Goal: Navigation & Orientation: Find specific page/section

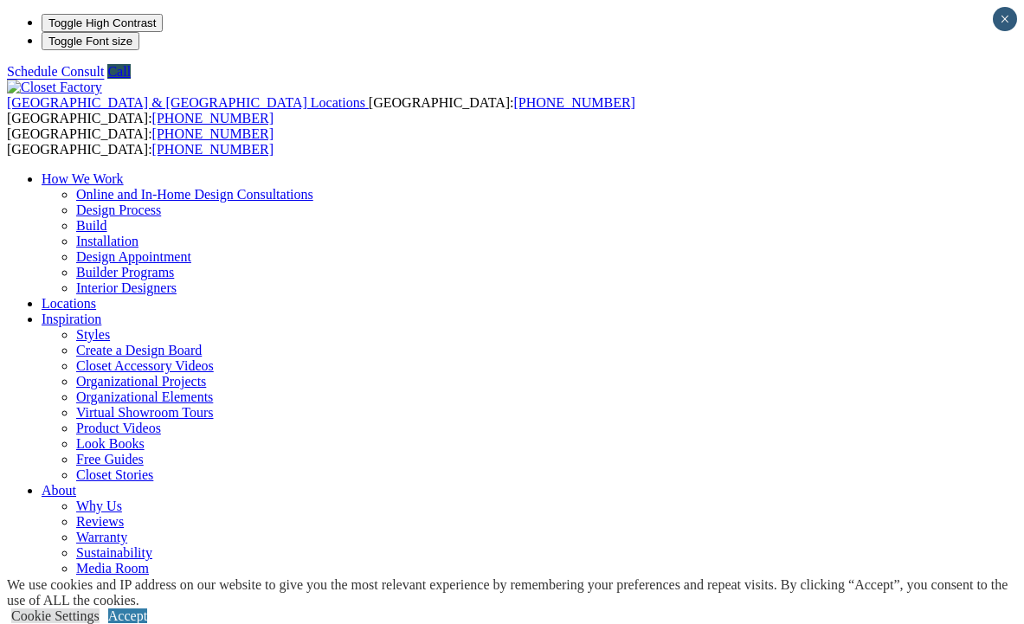
click at [42, 32] on li "Toggle High Contrast" at bounding box center [529, 23] width 975 height 18
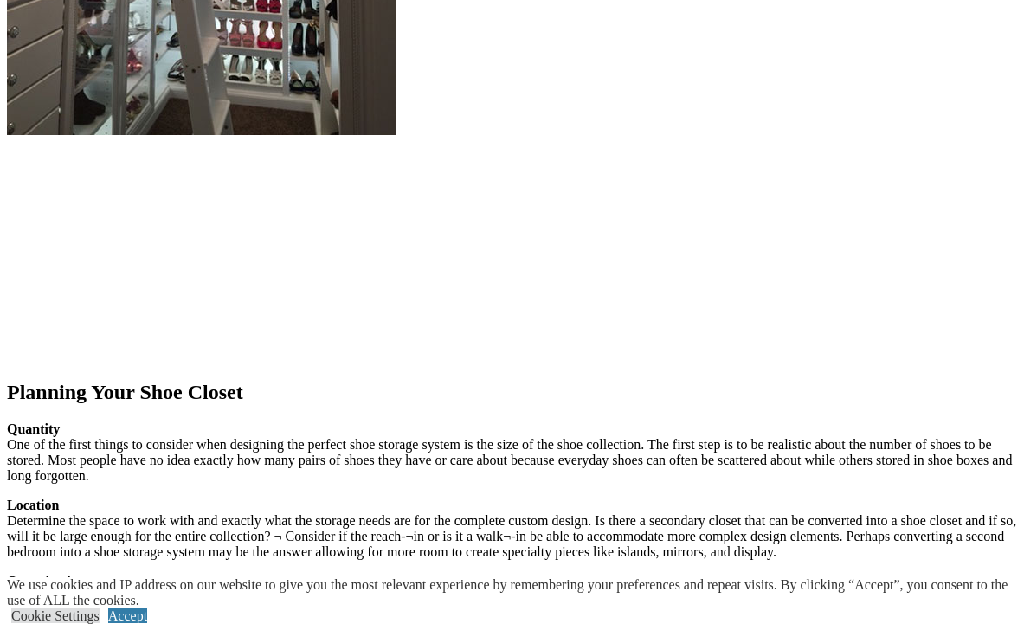
scroll to position [2148, 0]
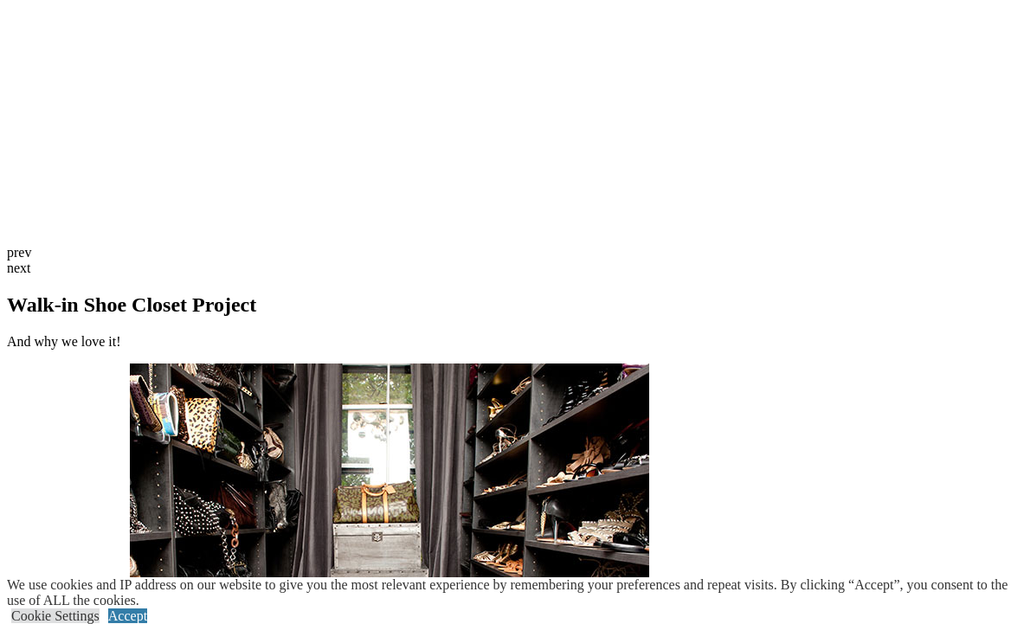
scroll to position [4621, 0]
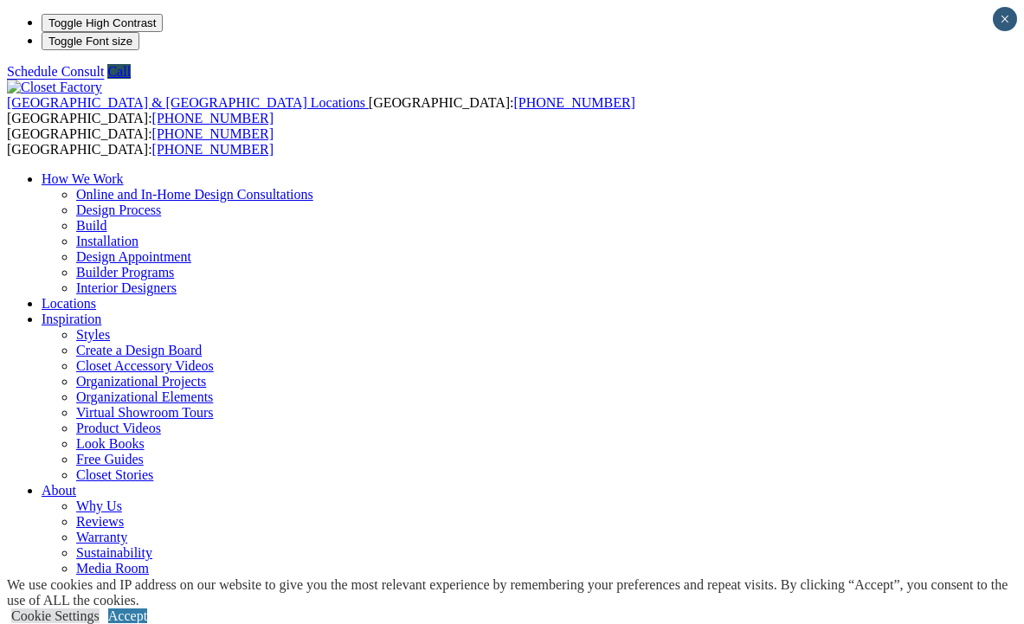
click at [161, 202] on link "Design Process" at bounding box center [118, 209] width 85 height 15
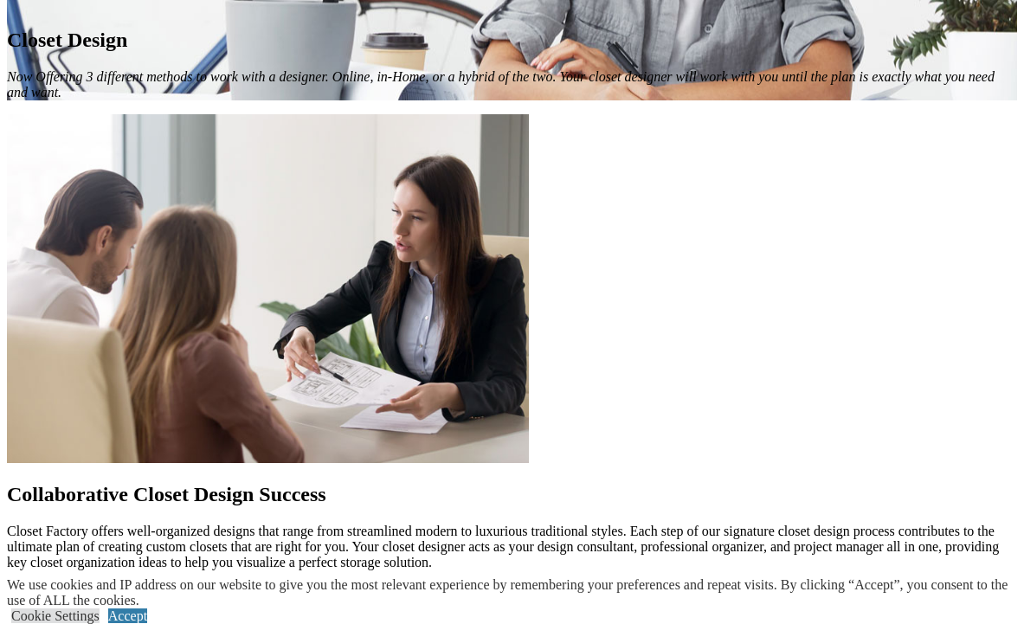
scroll to position [1212, 0]
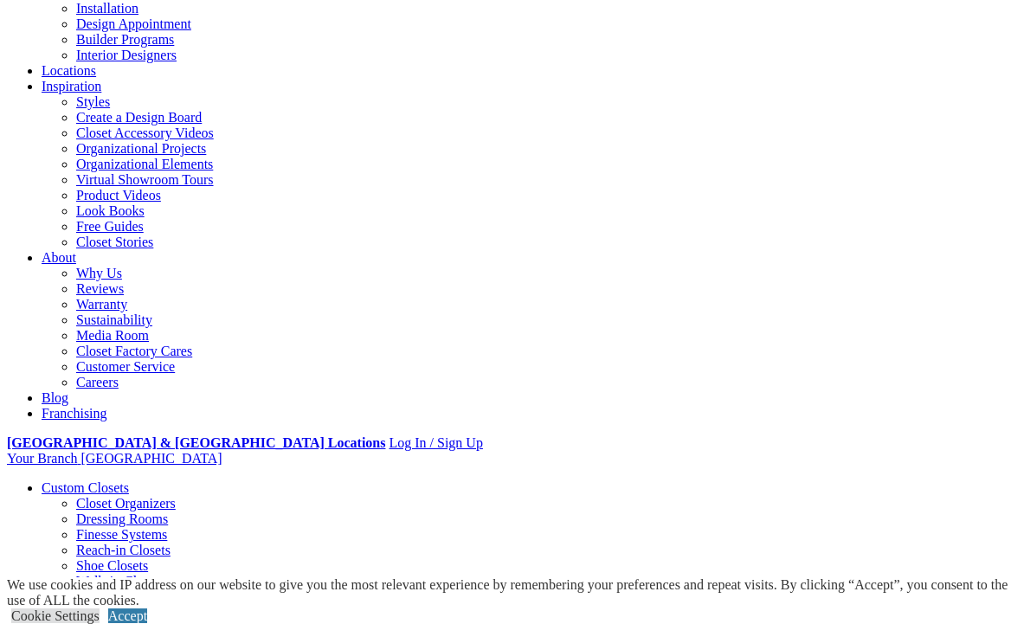
scroll to position [235, 0]
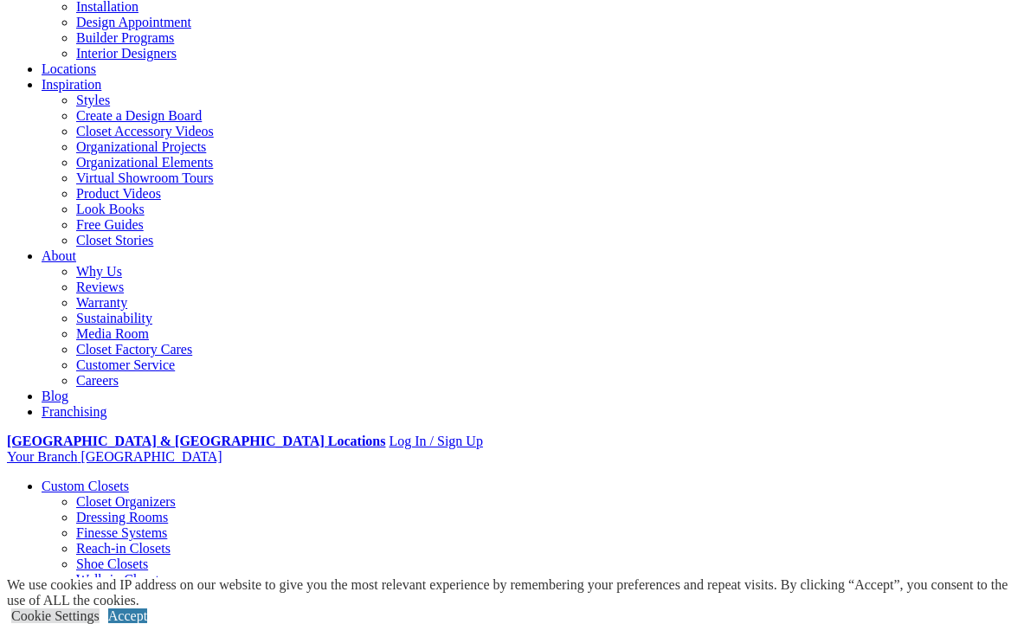
click at [114, 619] on link "Home Office" at bounding box center [78, 626] width 73 height 15
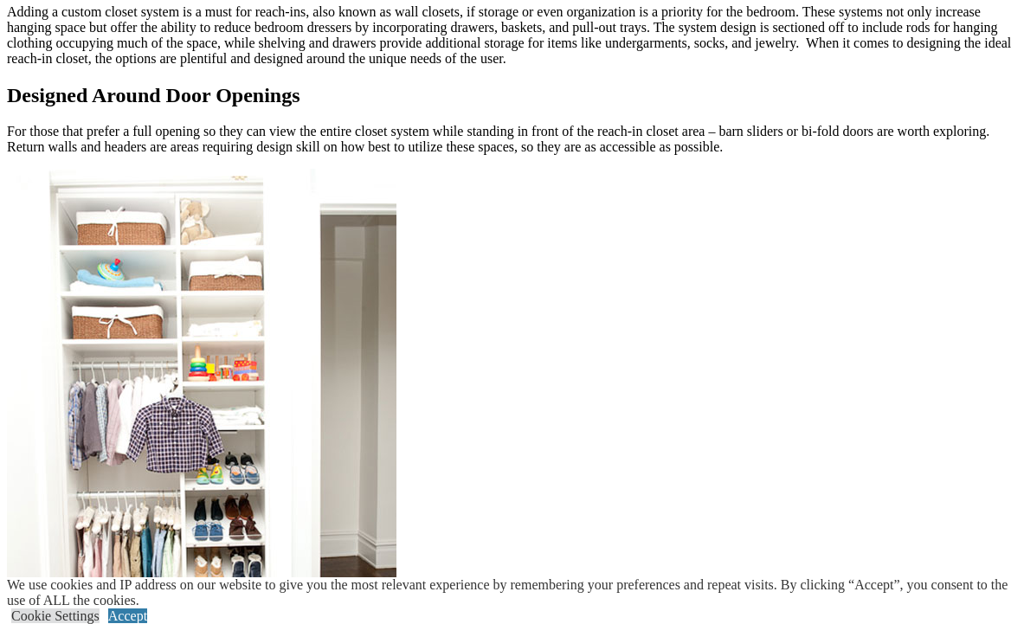
scroll to position [1332, 0]
